Goal: Find specific page/section: Find specific page/section

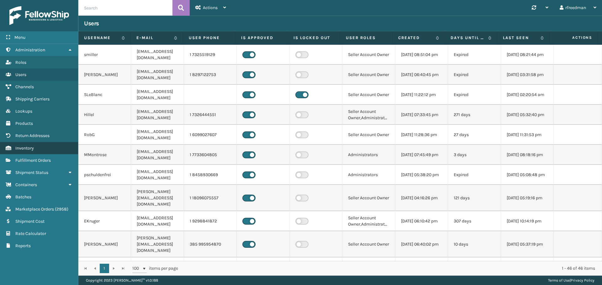
click at [26, 145] on link "Inventory" at bounding box center [39, 148] width 78 height 12
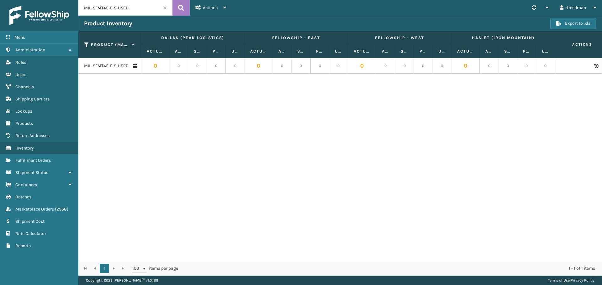
drag, startPoint x: 136, startPoint y: 10, endPoint x: 93, endPoint y: 10, distance: 42.3
click at [93, 10] on input "MIL-SFMT45-F-S-USED" at bounding box center [125, 8] width 94 height 16
type input "MIL-HK612-6-q-MC"
